Goal: Check status: Check status

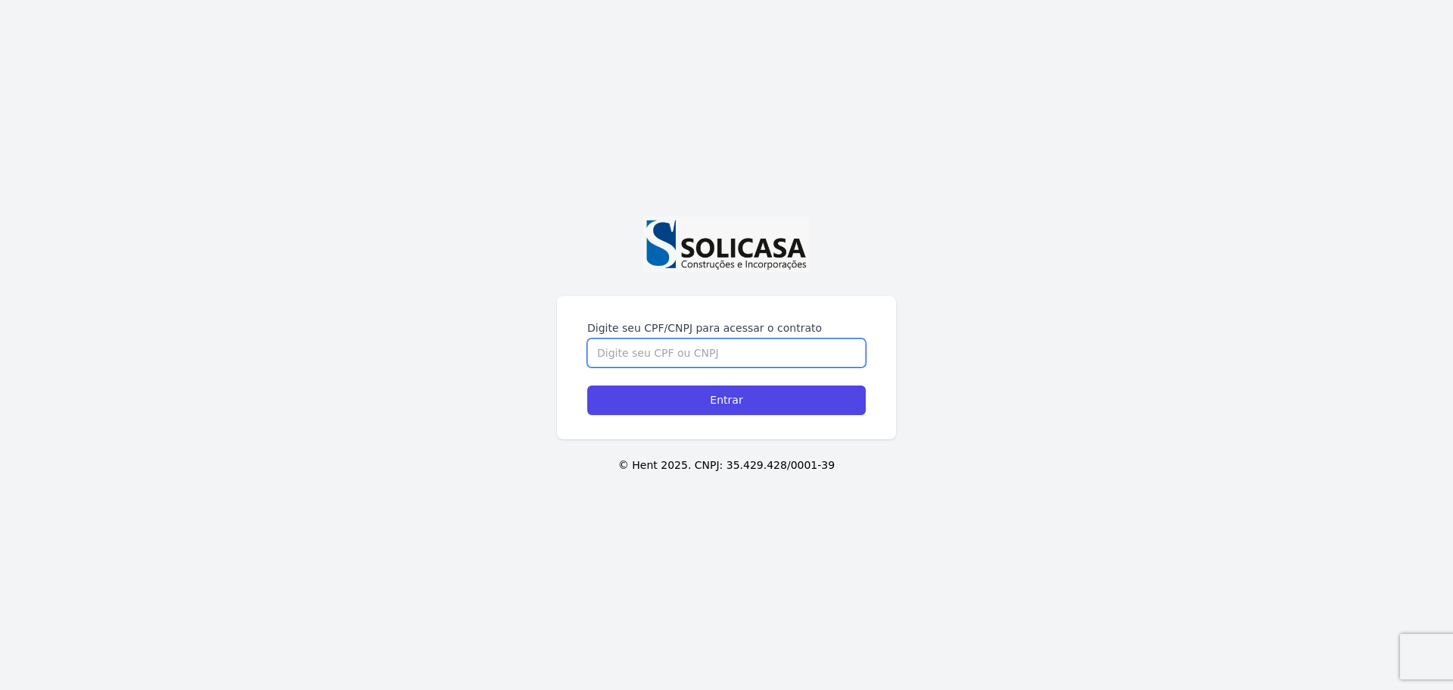
click at [711, 358] on input "Digite seu CPF/CNPJ para acessar o contrato" at bounding box center [726, 352] width 279 height 29
type input "09897905928"
click at [587, 385] on input "Entrar" at bounding box center [726, 400] width 279 height 30
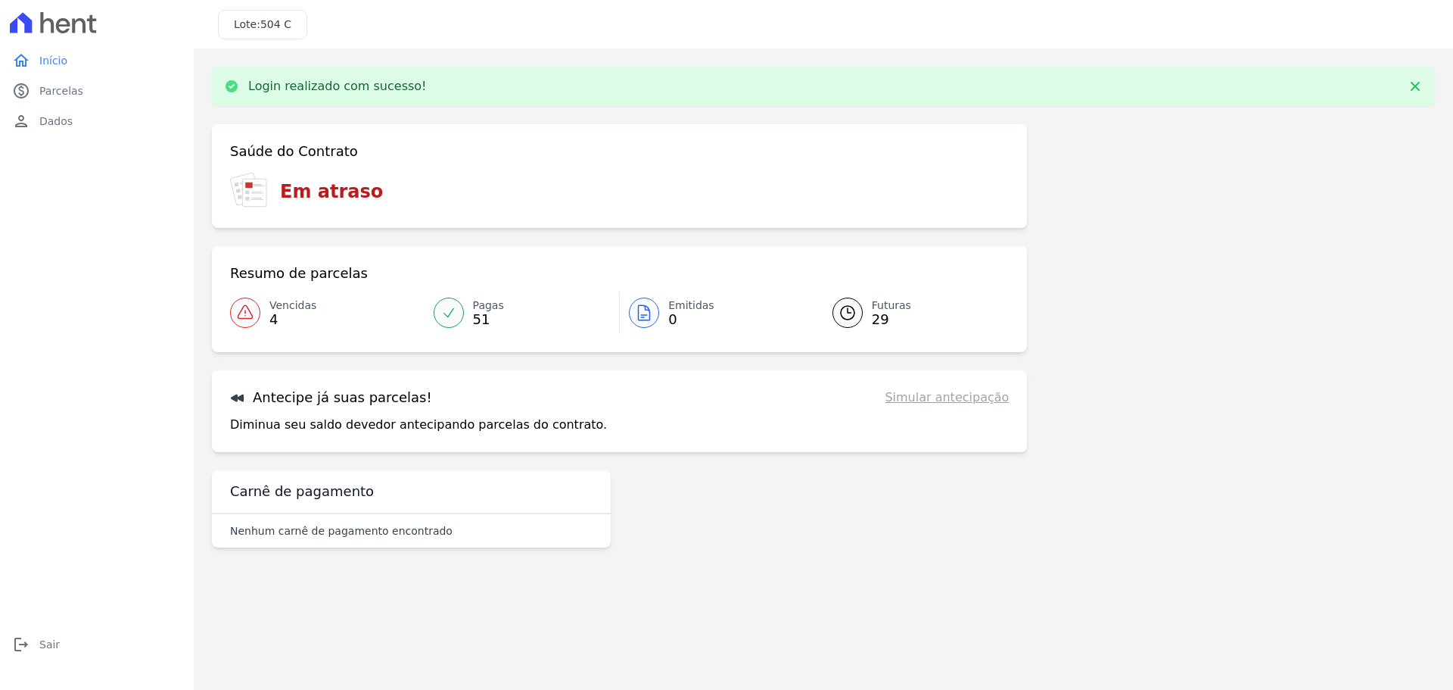
click at [304, 193] on h3 "Em atraso" at bounding box center [331, 191] width 103 height 27
click at [241, 151] on h3 "Saúde do Contrato" at bounding box center [294, 151] width 128 height 18
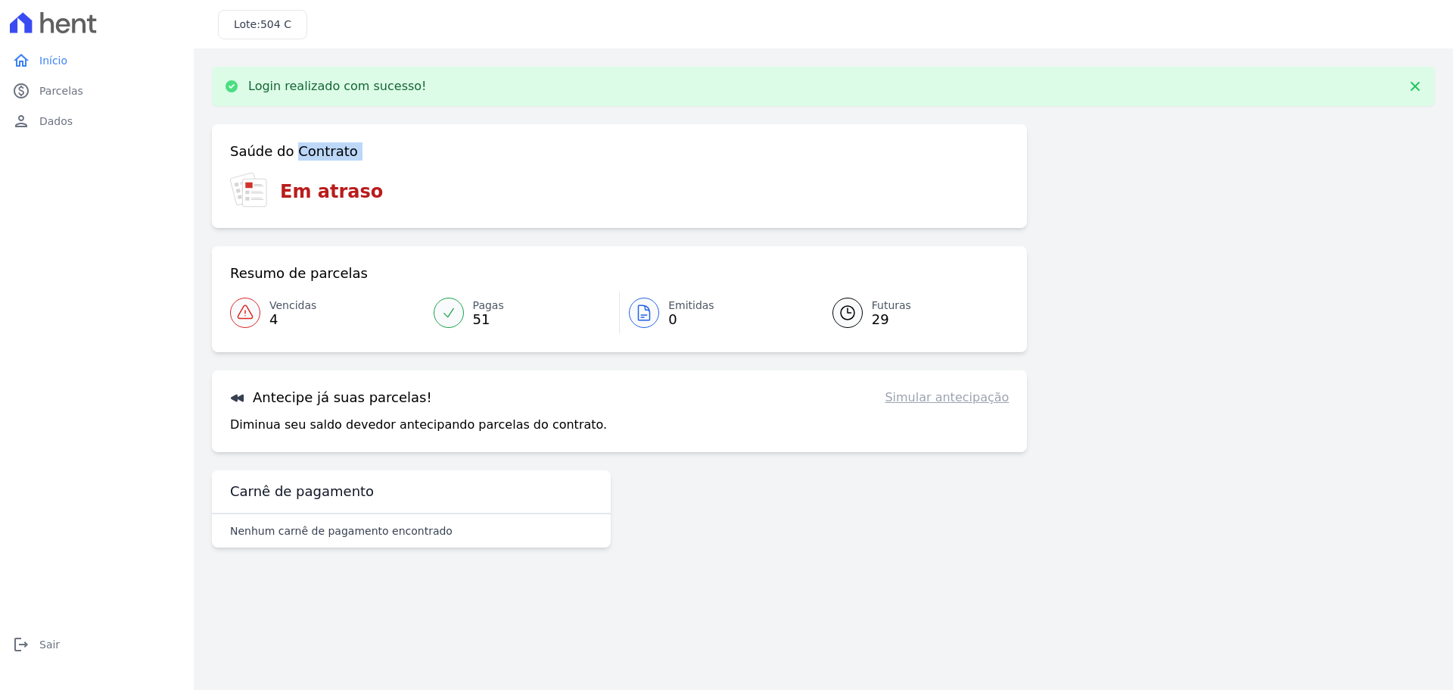
click at [241, 151] on h3 "Saúde do Contrato" at bounding box center [294, 151] width 128 height 18
click at [240, 193] on icon at bounding box center [245, 188] width 29 height 31
click at [269, 308] on span "Vencidas" at bounding box center [292, 305] width 47 height 16
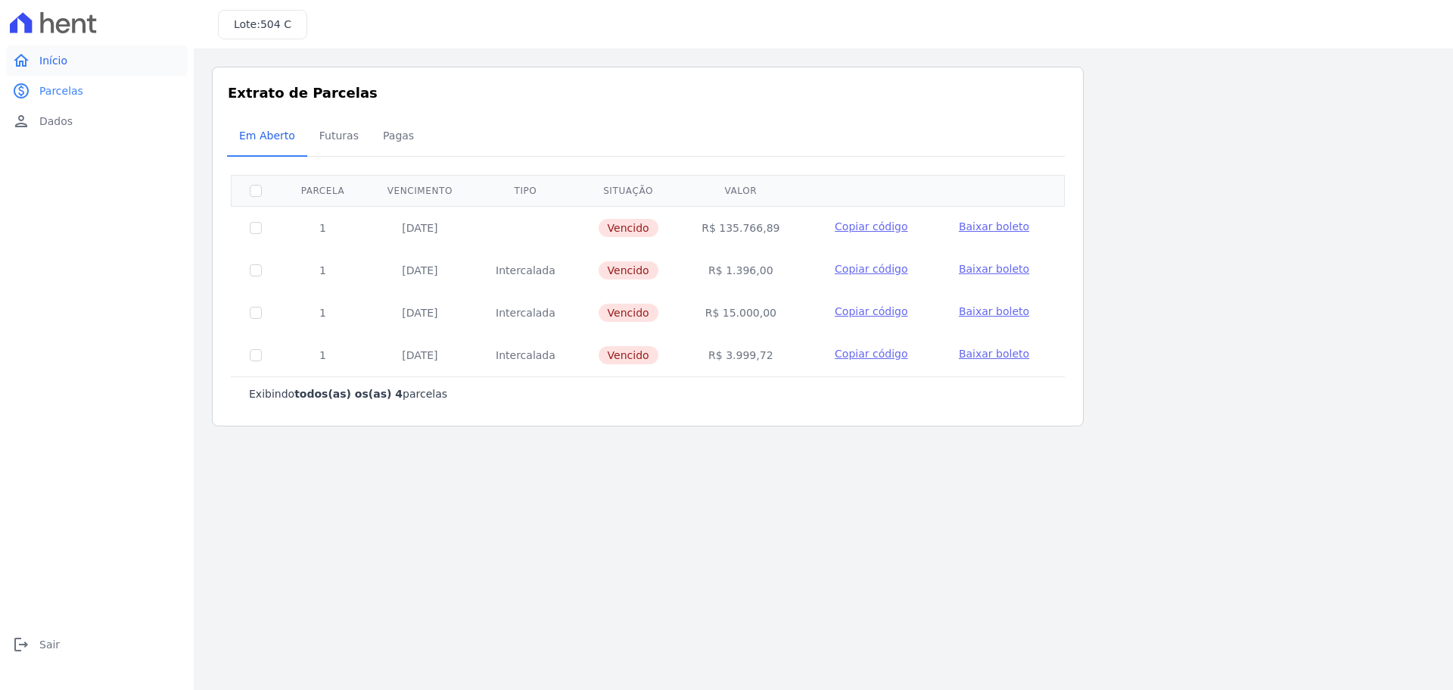
click at [59, 54] on span "Início" at bounding box center [53, 60] width 28 height 15
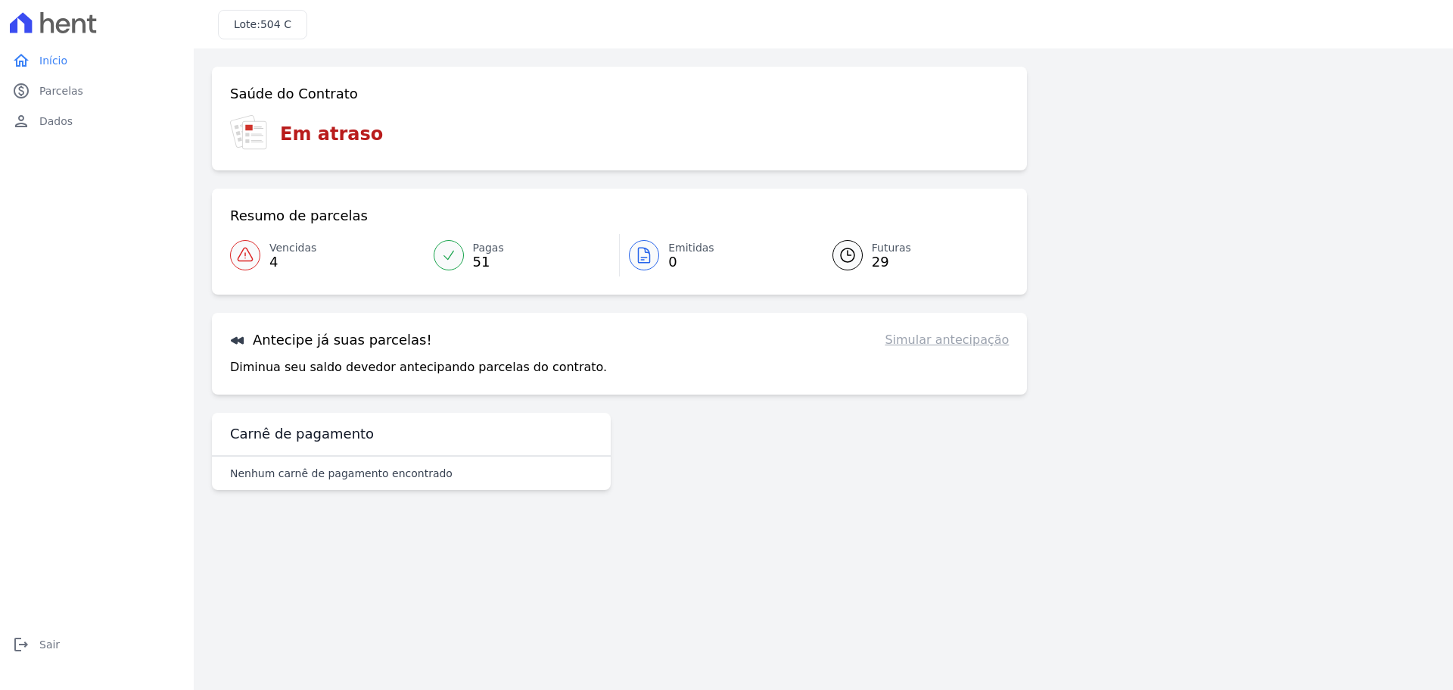
click at [858, 247] on div at bounding box center [848, 255] width 30 height 30
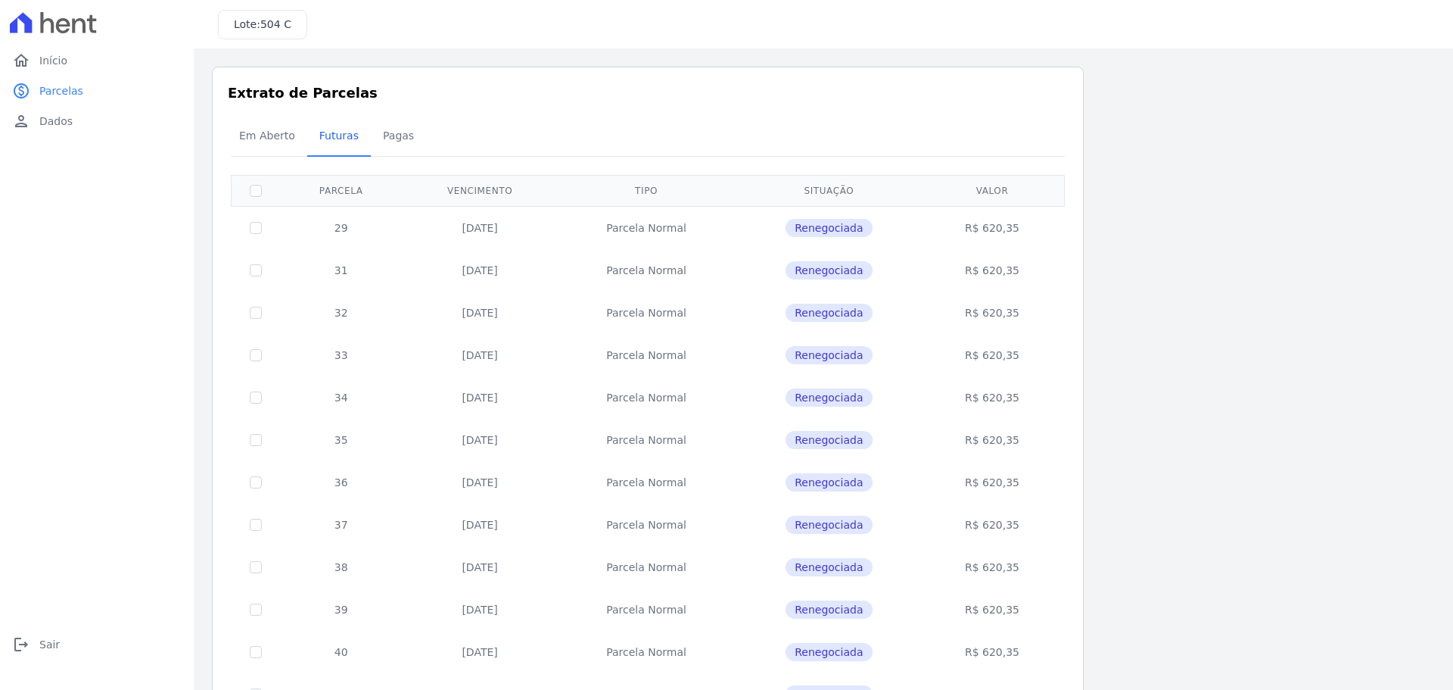
click at [829, 224] on span "Renegociada" at bounding box center [829, 228] width 86 height 18
click at [861, 219] on span "Renegociada" at bounding box center [829, 228] width 86 height 18
click at [856, 223] on span "Renegociada" at bounding box center [829, 228] width 86 height 18
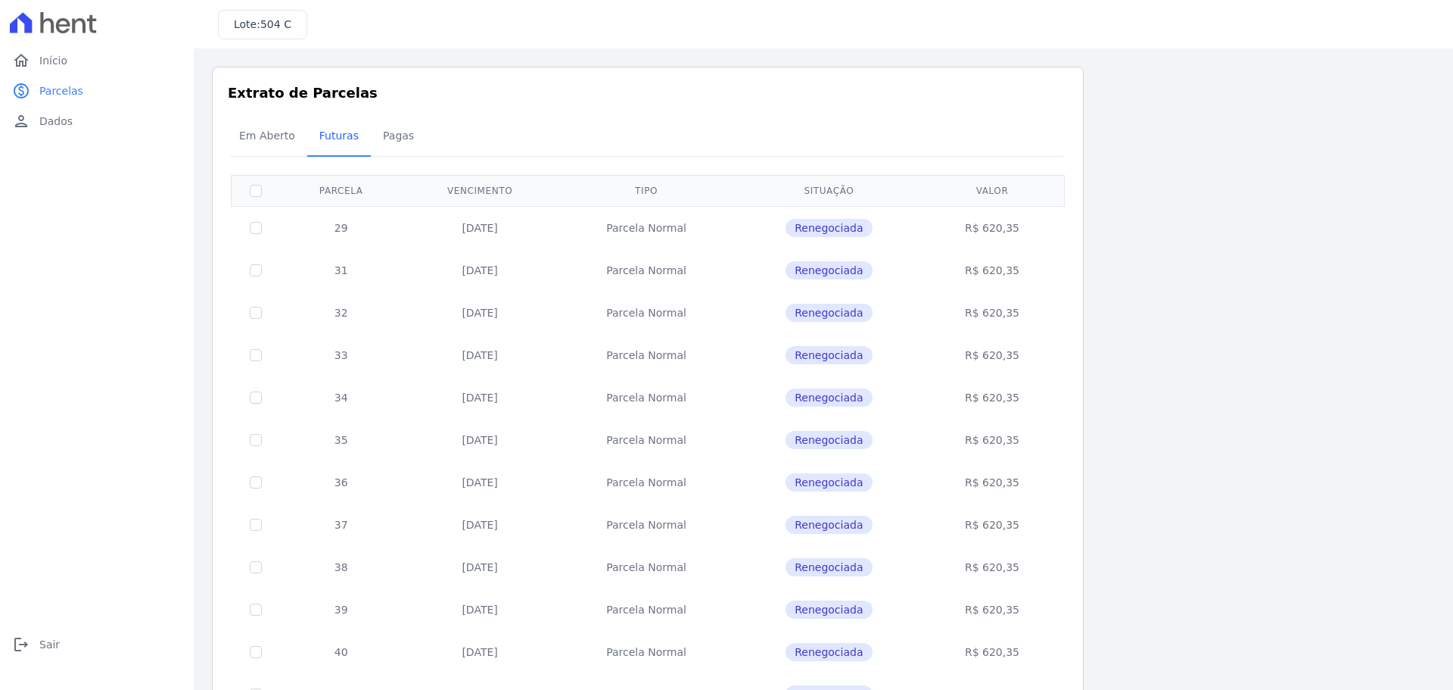
click at [856, 223] on span "Renegociada" at bounding box center [829, 228] width 86 height 18
click at [393, 148] on span "Pagas" at bounding box center [398, 135] width 49 height 30
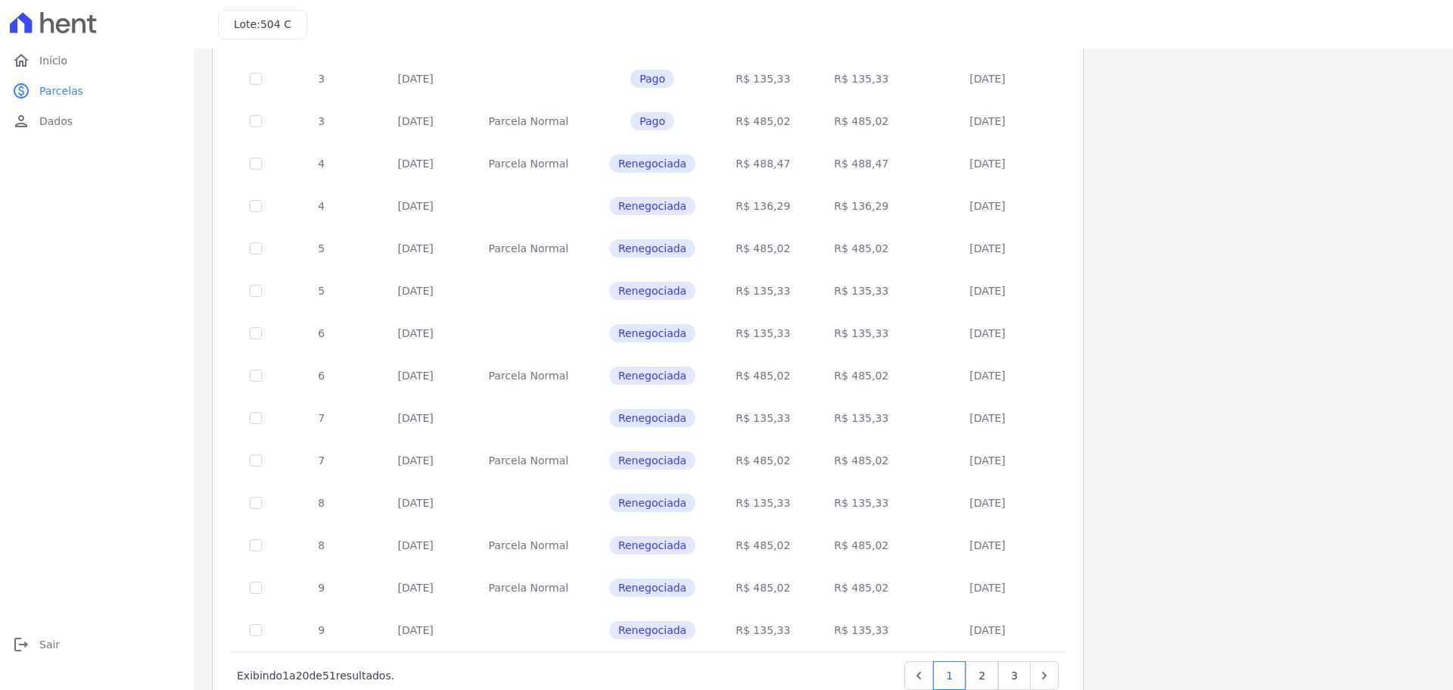
scroll to position [453, 0]
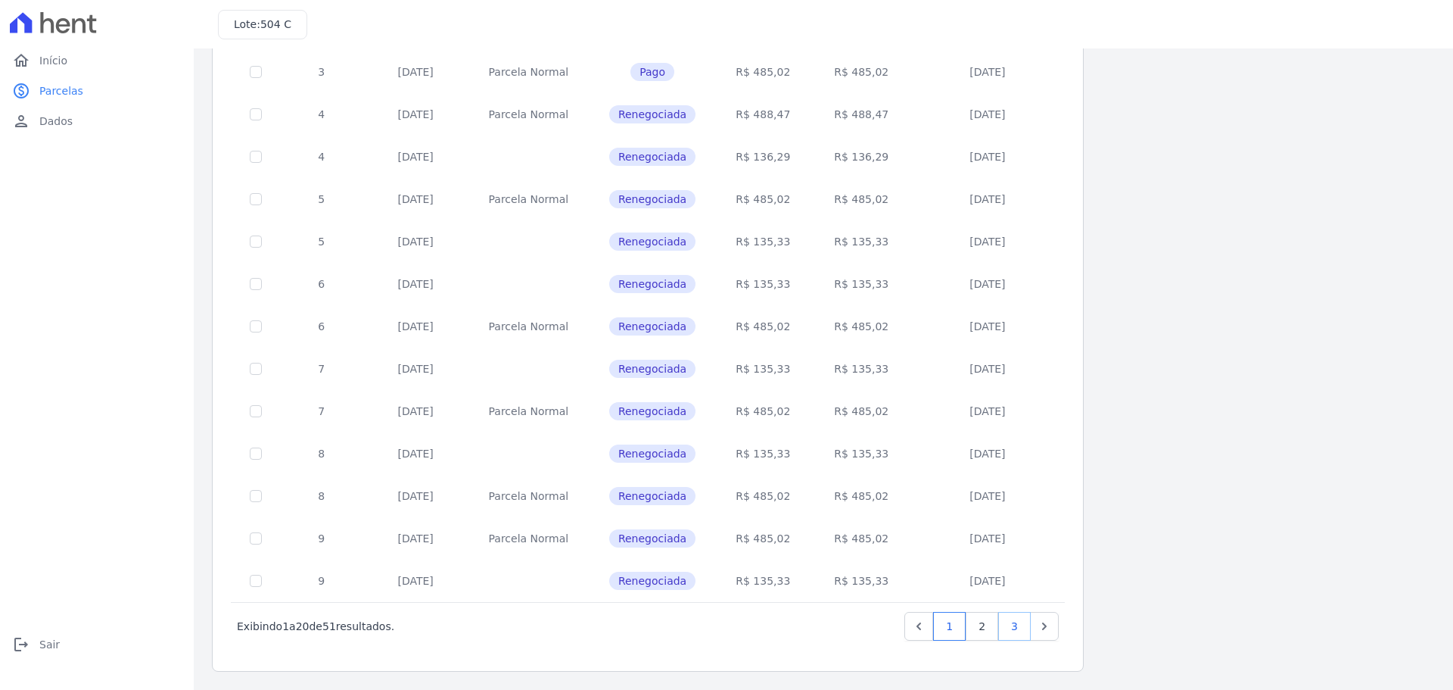
click at [1020, 627] on link "3" at bounding box center [1014, 626] width 33 height 29
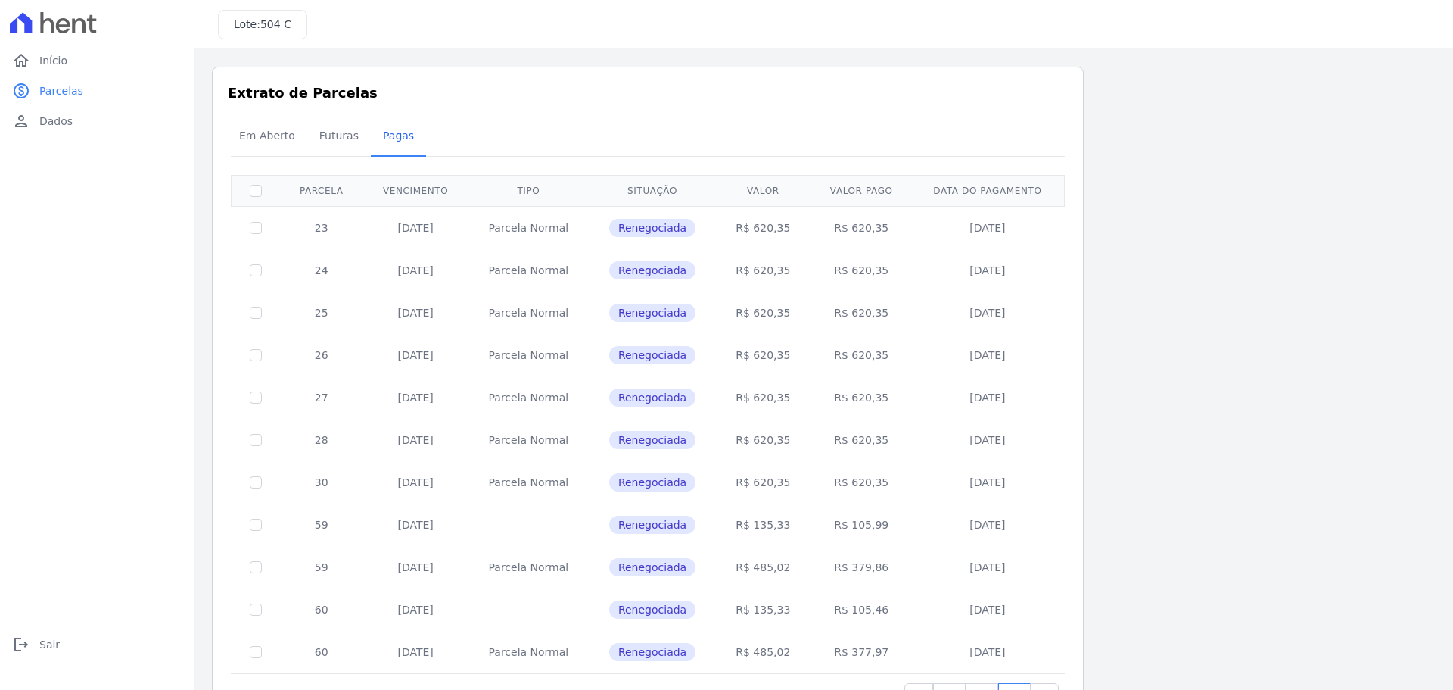
scroll to position [71, 0]
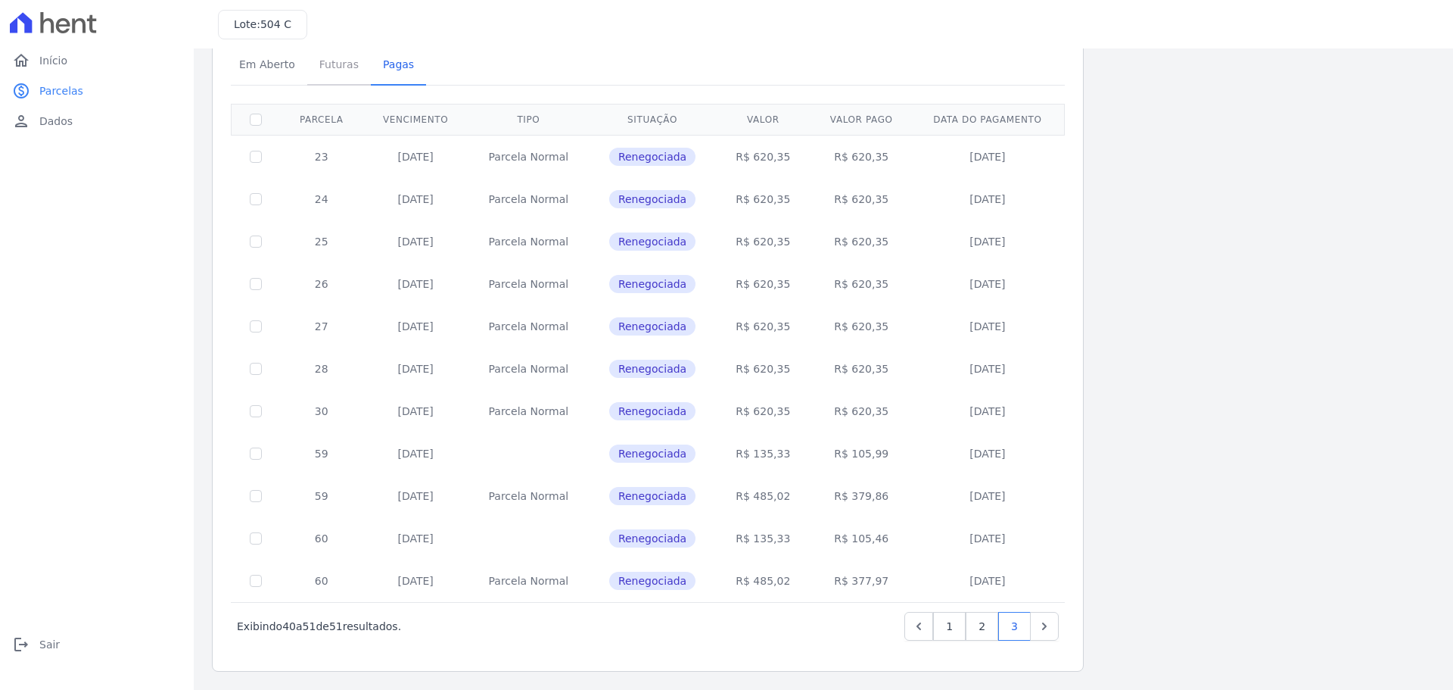
click at [353, 60] on span "Futuras" at bounding box center [339, 64] width 58 height 30
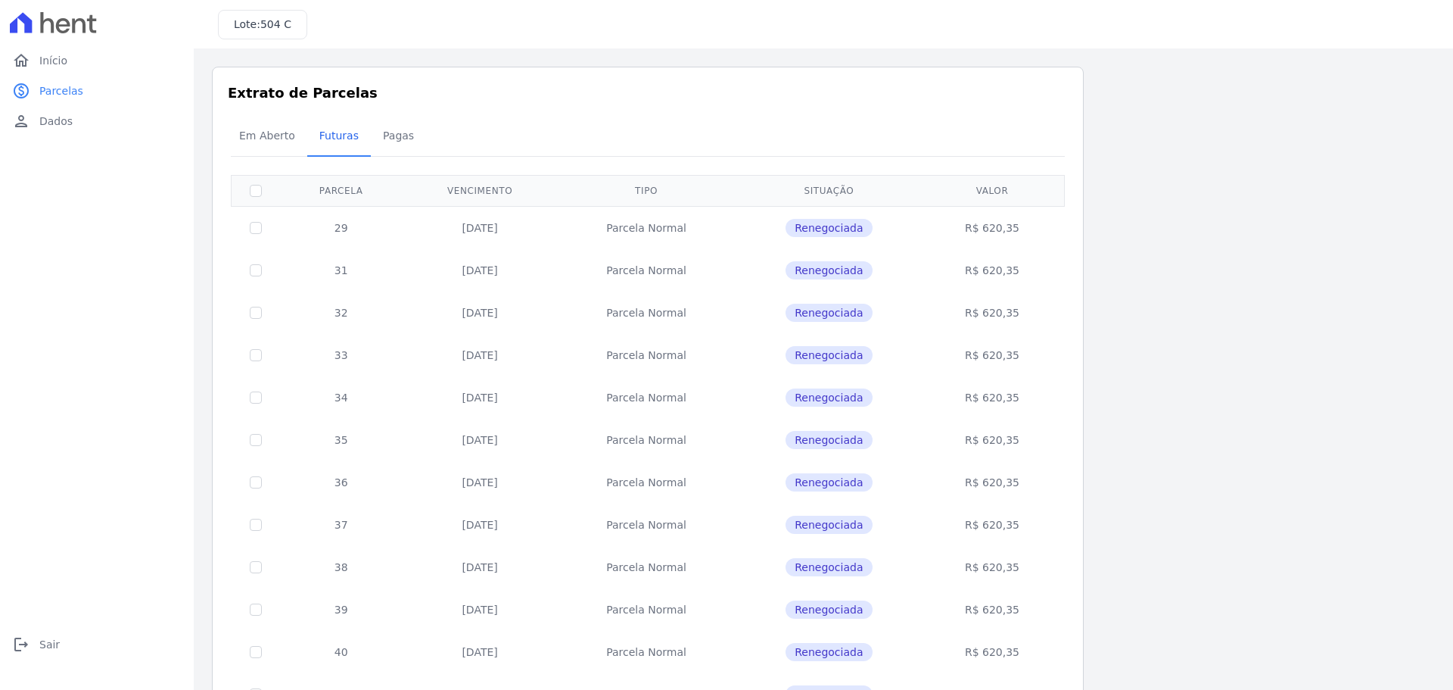
drag, startPoint x: 329, startPoint y: 233, endPoint x: 695, endPoint y: 225, distance: 365.7
click at [686, 215] on tr "29 [DATE] [GEOGRAPHIC_DATA] Renegociada R$ 620,35" at bounding box center [648, 227] width 833 height 43
click at [687, 223] on td "Parcela Normal" at bounding box center [647, 227] width 178 height 43
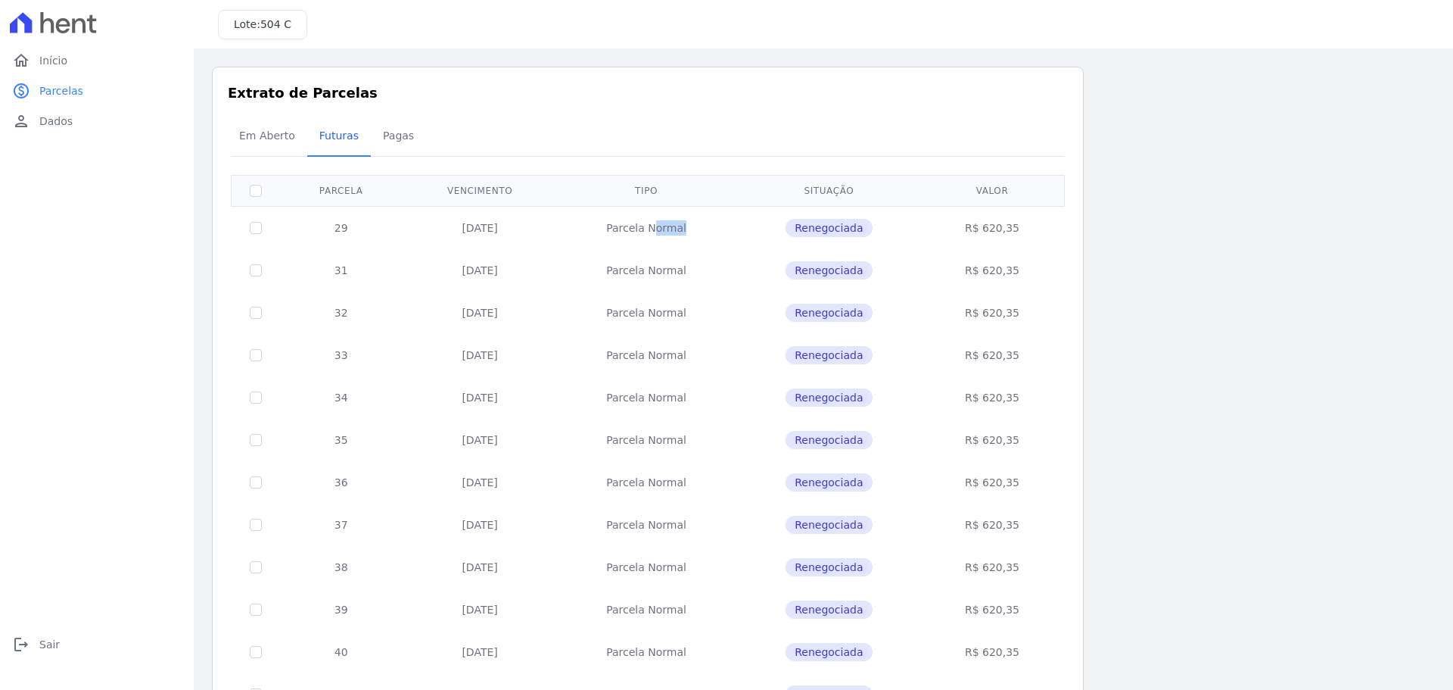
click at [687, 223] on td "Parcela Normal" at bounding box center [647, 227] width 178 height 43
click at [472, 213] on td "[DATE]" at bounding box center [479, 227] width 155 height 43
click at [262, 139] on span "Em Aberto" at bounding box center [267, 135] width 74 height 30
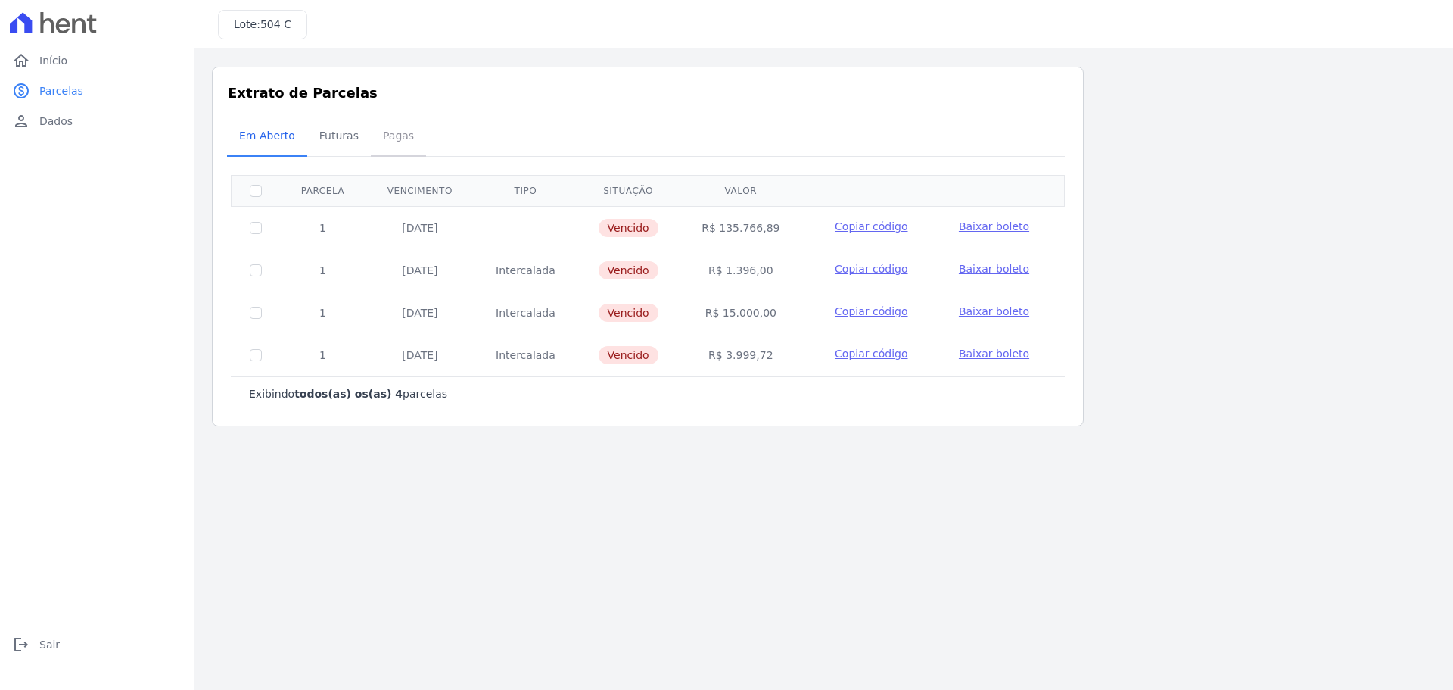
click at [374, 143] on span "Pagas" at bounding box center [398, 135] width 49 height 30
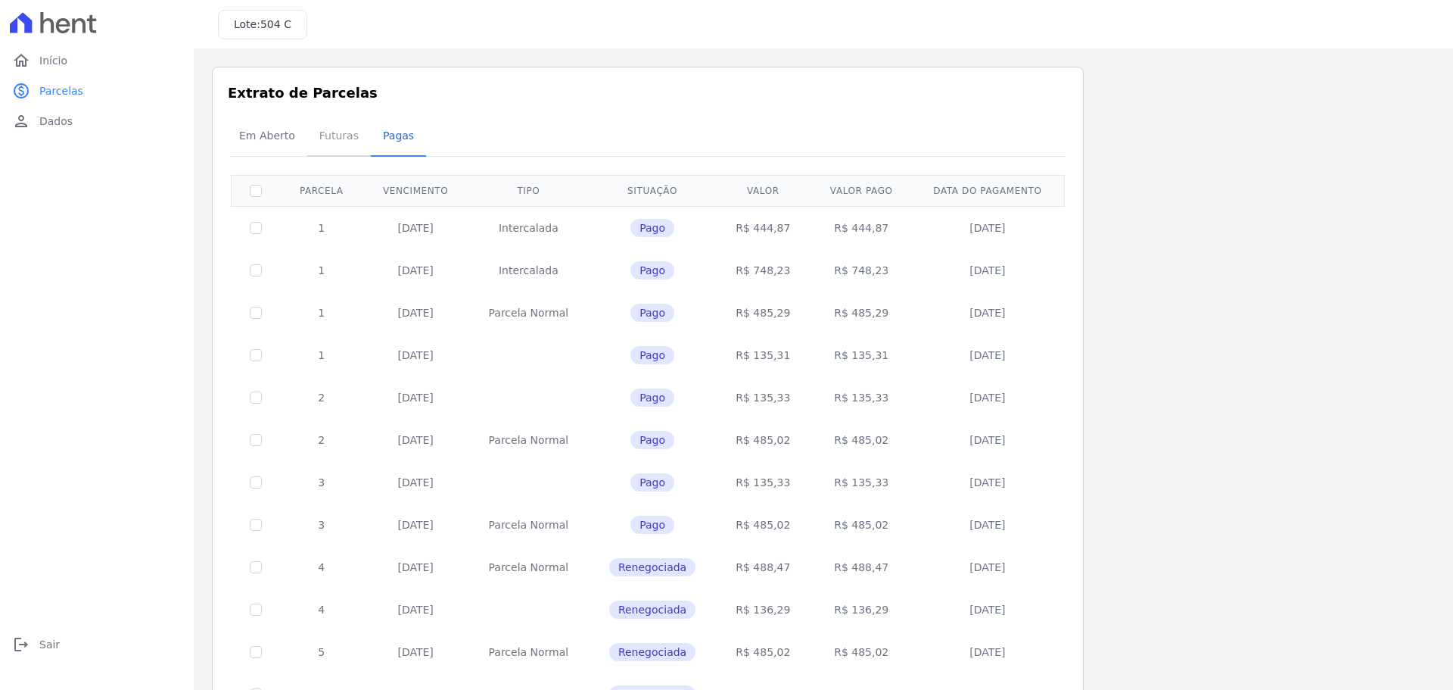
click at [335, 144] on span "Futuras" at bounding box center [339, 135] width 58 height 30
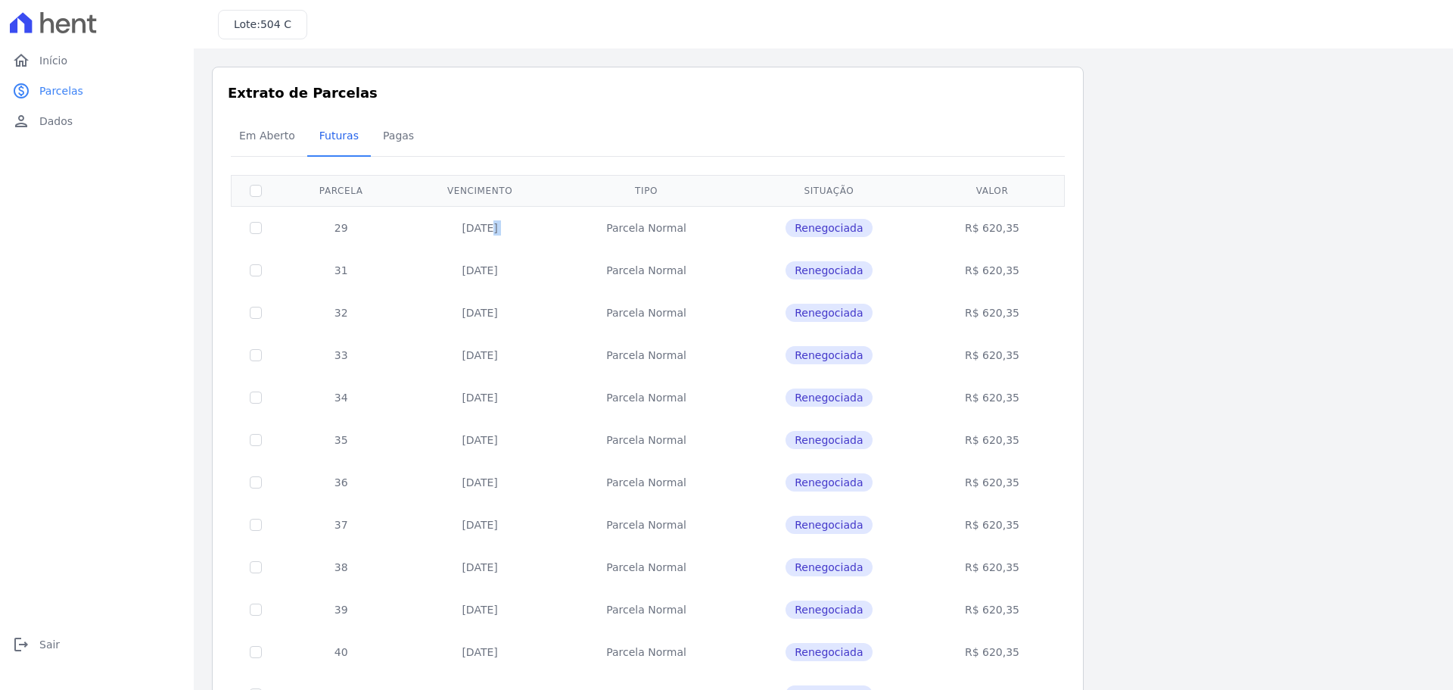
drag, startPoint x: 455, startPoint y: 230, endPoint x: 582, endPoint y: 228, distance: 127.2
click at [582, 228] on tr "29 [DATE] [GEOGRAPHIC_DATA] Renegociada R$ 620,35" at bounding box center [648, 227] width 833 height 43
click at [493, 229] on td "[DATE]" at bounding box center [479, 227] width 155 height 43
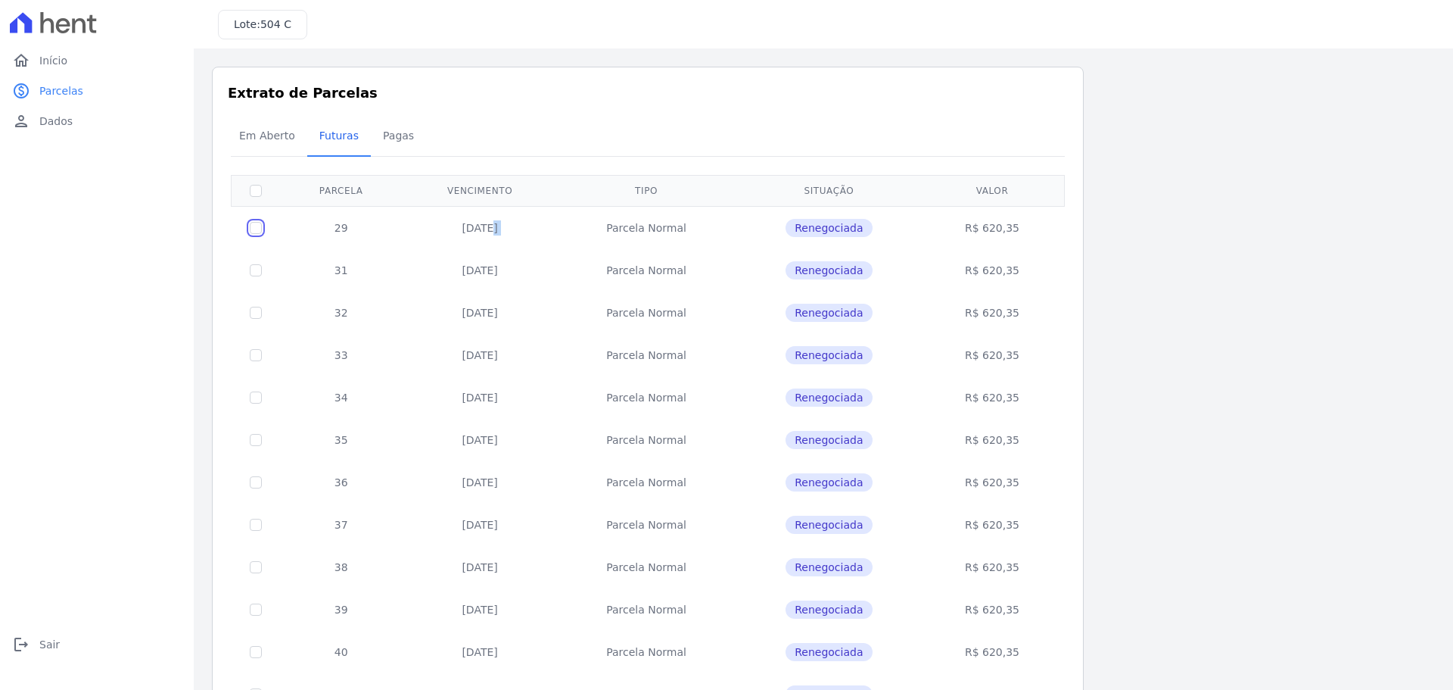
click at [261, 229] on input "checkbox" at bounding box center [256, 228] width 12 height 12
checkbox input "true"
click at [244, 222] on td at bounding box center [256, 227] width 49 height 43
click at [248, 224] on td at bounding box center [256, 227] width 49 height 43
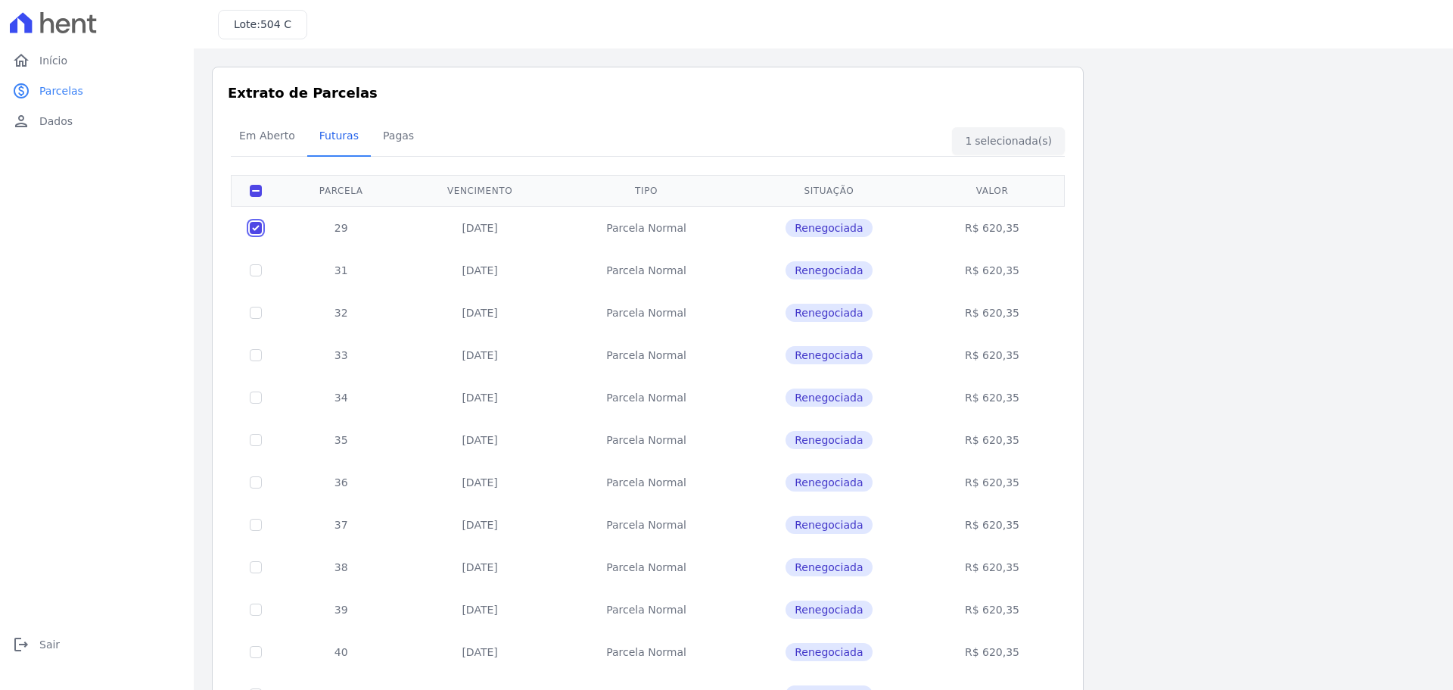
click at [257, 229] on input "checkbox" at bounding box center [256, 228] width 12 height 12
checkbox input "false"
click at [260, 232] on input "checkbox" at bounding box center [256, 228] width 12 height 12
checkbox input "true"
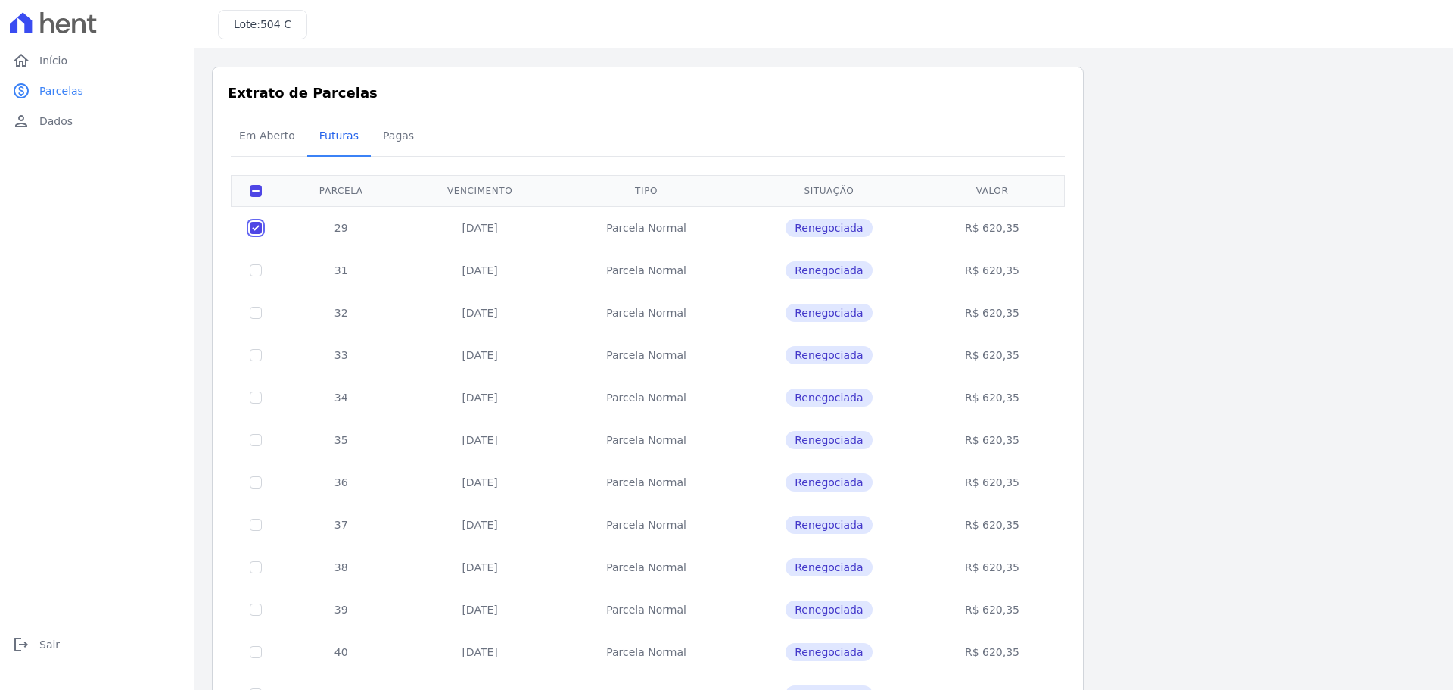
checkbox input "true"
click at [76, 322] on div "home Início home Início paid Parcelas paid Parcelas person Dados person Dados l…" at bounding box center [97, 361] width 182 height 632
click at [256, 226] on input "checkbox" at bounding box center [256, 228] width 12 height 12
checkbox input "false"
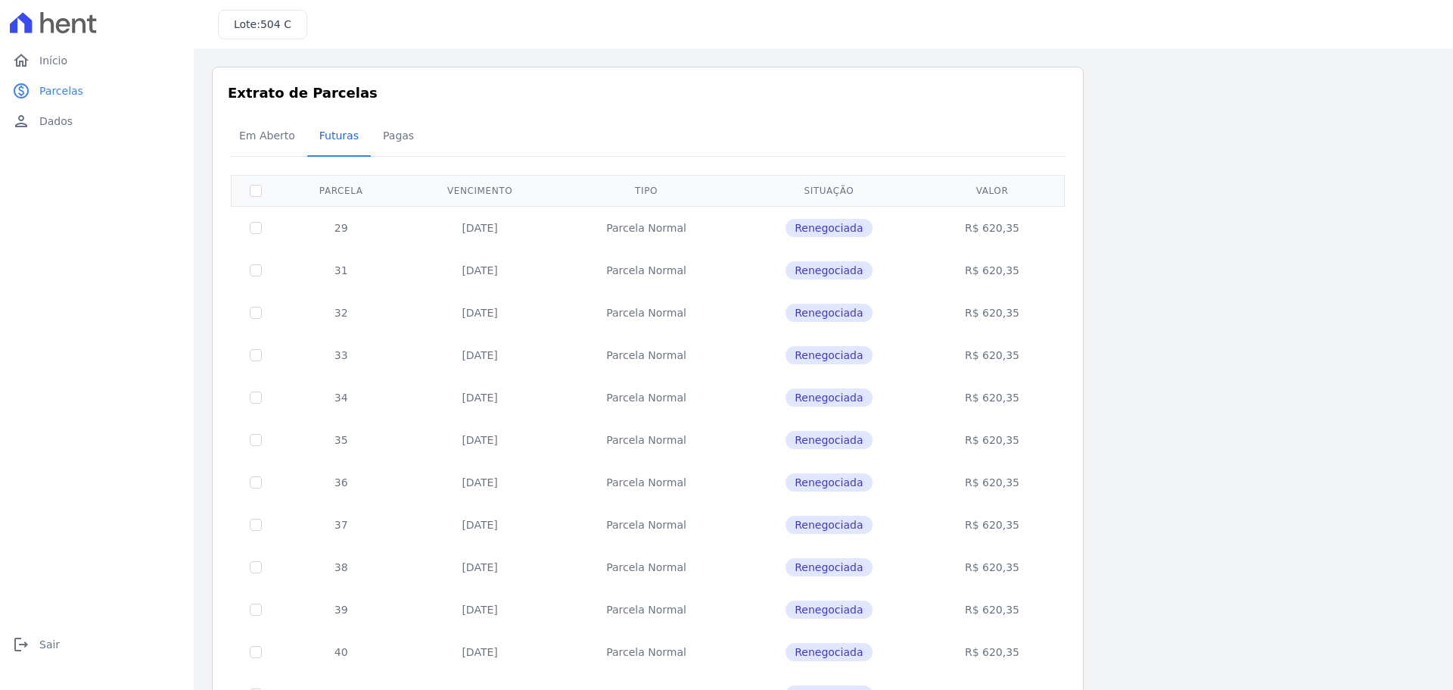
click at [549, 59] on div "Listagem de parcelas Baixar PDF Extrato de Parcelas Em [GEOGRAPHIC_DATA] Futura…" at bounding box center [823, 595] width 1259 height 1094
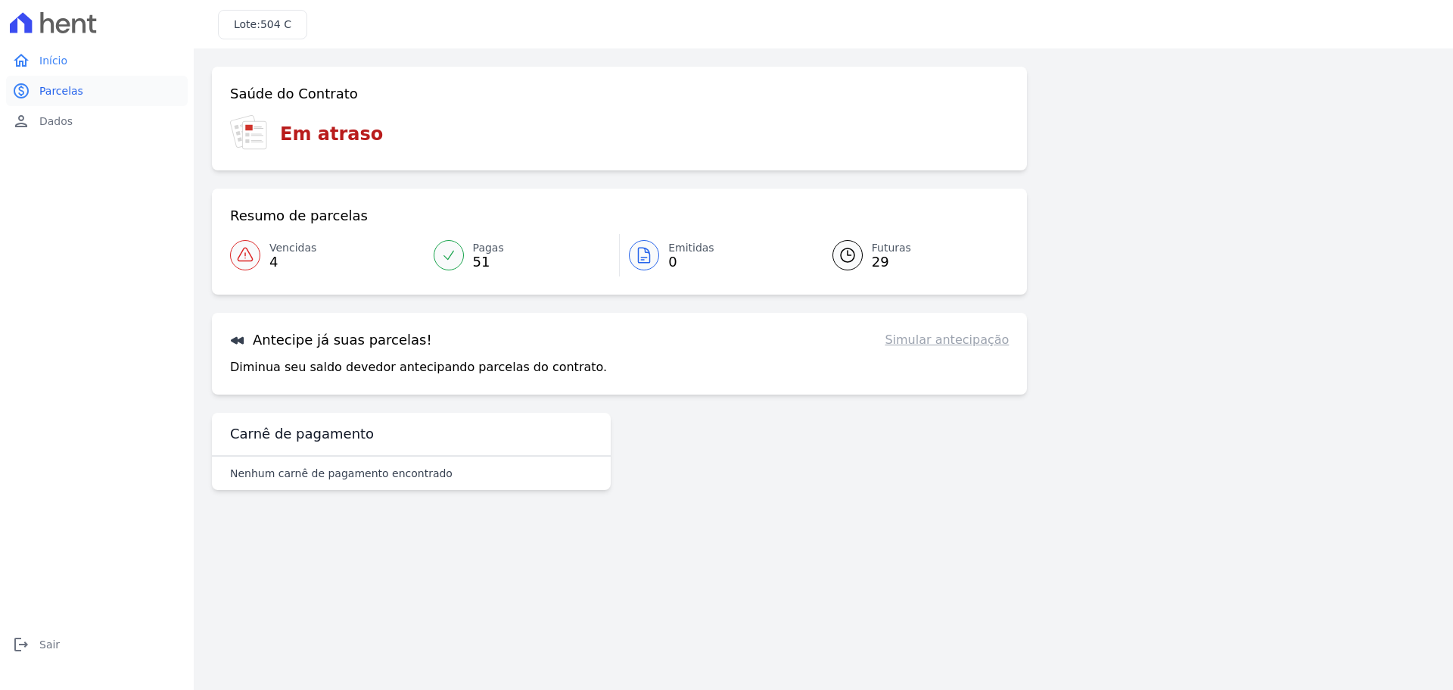
click at [71, 84] on span "Parcelas" at bounding box center [61, 90] width 44 height 15
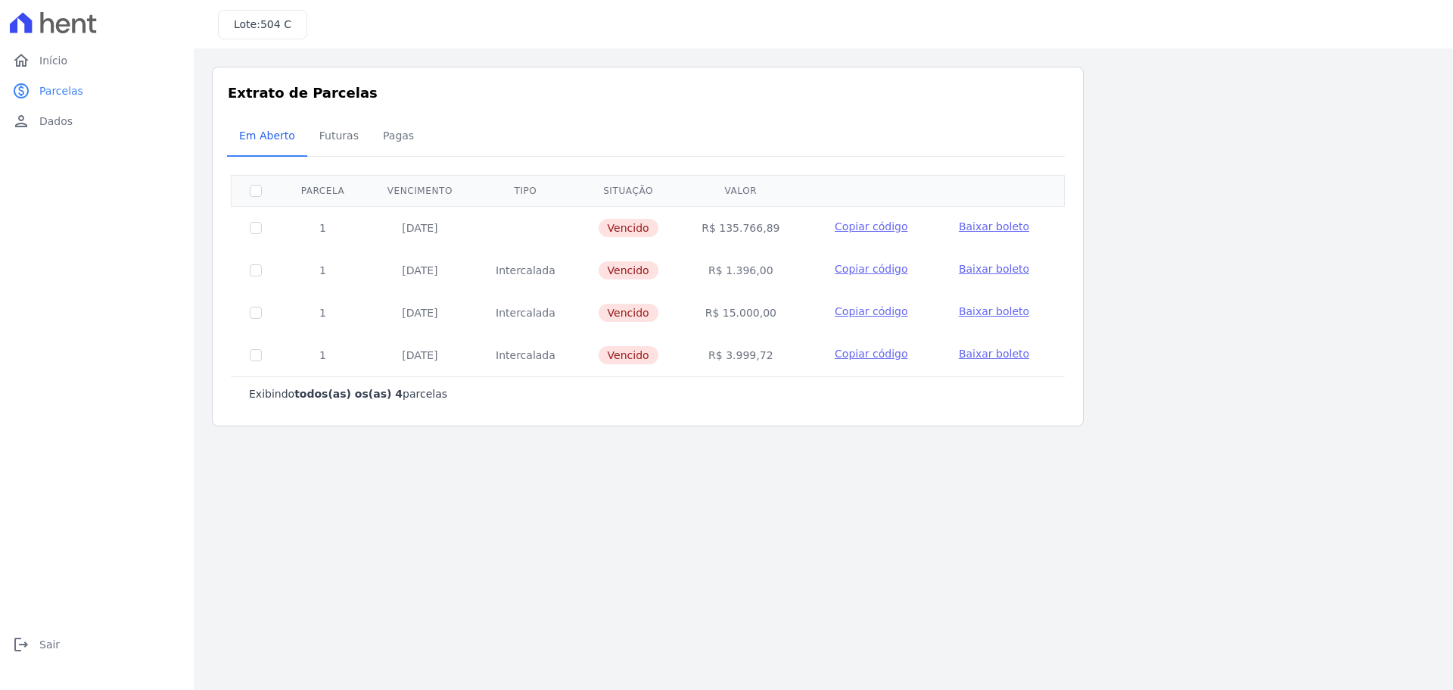
click at [416, 137] on div "Em Aberto Futuras Pagas" at bounding box center [648, 136] width 842 height 37
click at [403, 137] on span "Pagas" at bounding box center [398, 135] width 49 height 30
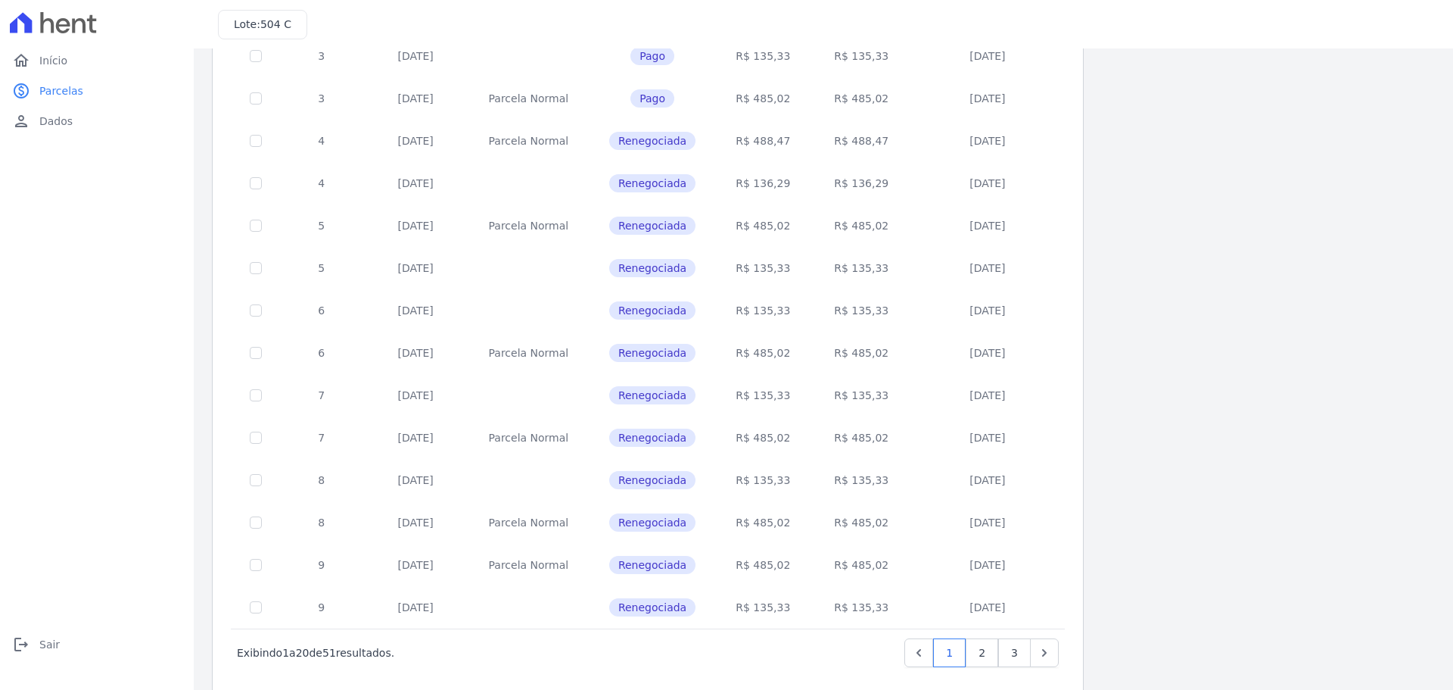
scroll to position [453, 0]
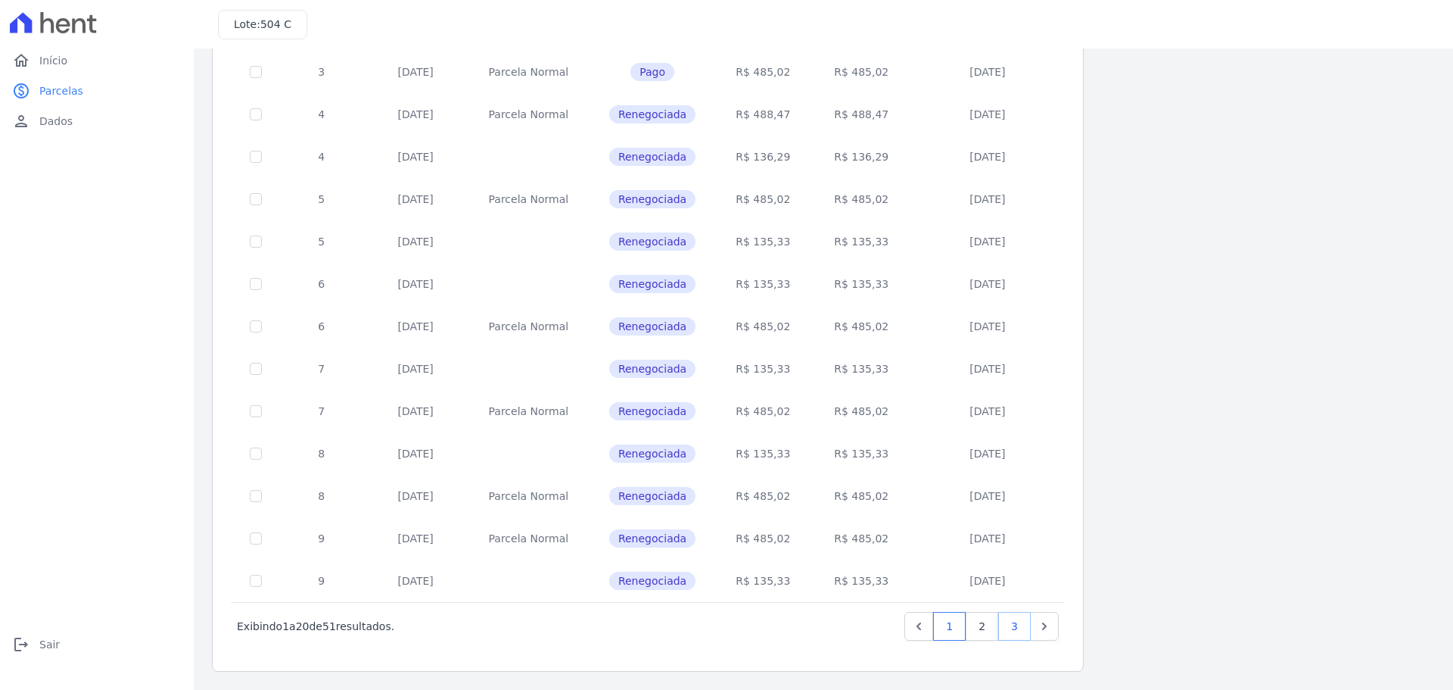
click at [1012, 639] on link "3" at bounding box center [1014, 626] width 33 height 29
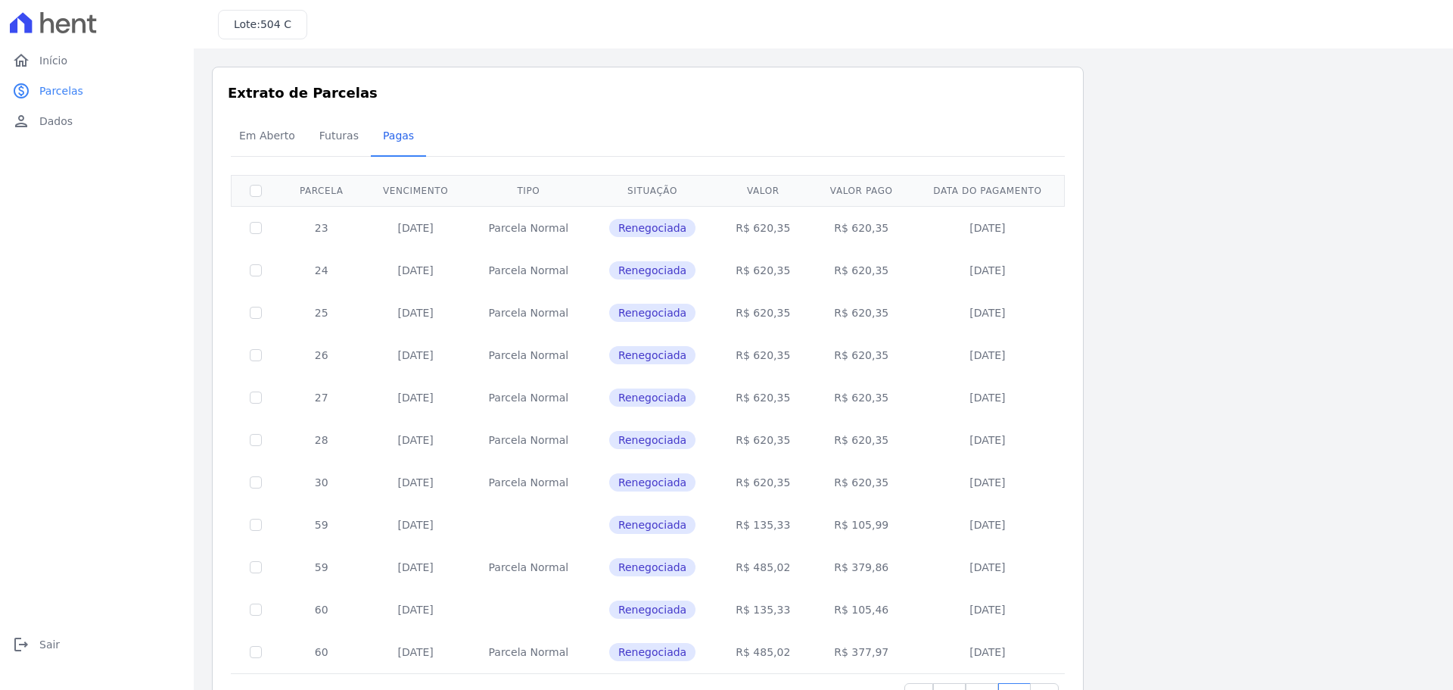
drag, startPoint x: 387, startPoint y: 360, endPoint x: 1038, endPoint y: 347, distance: 651.0
click at [1038, 347] on tr "26 10/05/2025 Parcela Normal Renegociada R$ 620,35 R$ 620,35 29/04/2025" at bounding box center [648, 355] width 833 height 42
click at [246, 352] on td at bounding box center [256, 355] width 49 height 42
click at [602, 370] on td "Renegociada" at bounding box center [652, 355] width 127 height 42
click at [662, 352] on span "Renegociada" at bounding box center [652, 355] width 86 height 18
